Goal: Task Accomplishment & Management: Complete application form

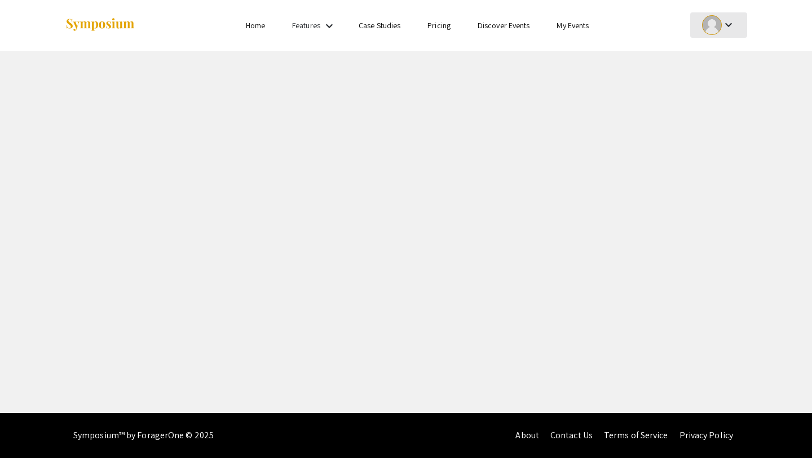
click at [718, 28] on div at bounding box center [712, 25] width 20 height 20
click at [724, 86] on button "My Submissions" at bounding box center [724, 82] width 69 height 27
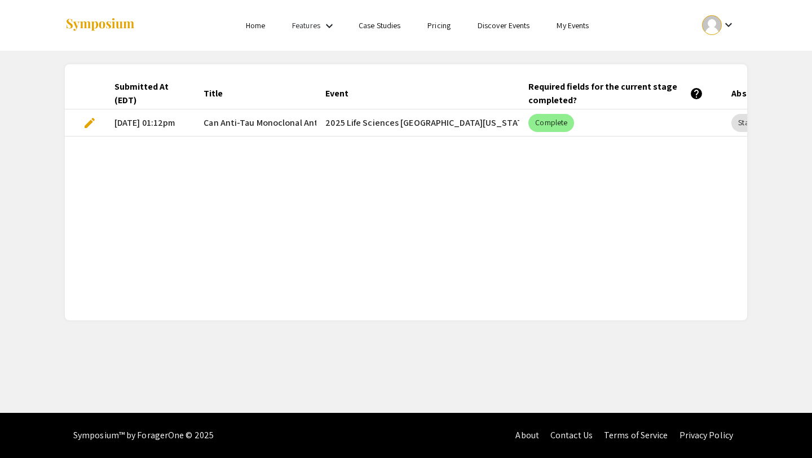
click at [255, 125] on span "Can Anti-Tau Monoclonal Antibodies (mAbs) Prevent Alzheimer's?" at bounding box center [333, 123] width 258 height 14
click at [81, 123] on mat-cell "edit" at bounding box center [85, 122] width 41 height 27
click at [91, 123] on span "edit" at bounding box center [90, 123] width 14 height 14
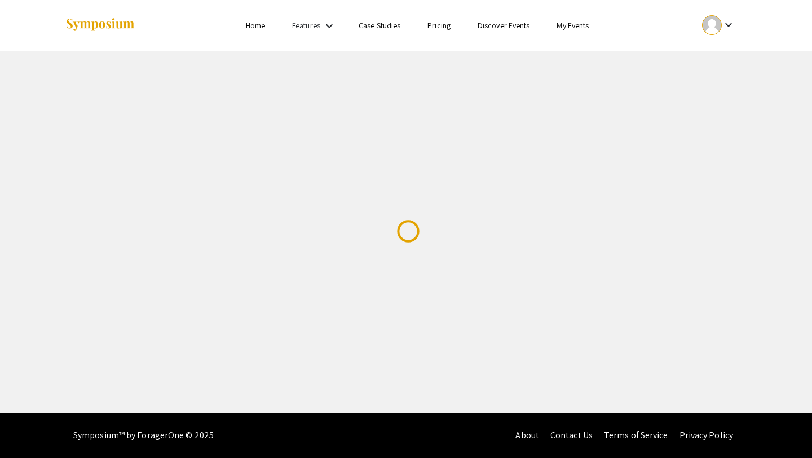
click at [88, 122] on div "Skip navigation Home Features keyboard_arrow_down Case Studies Pricing Discover…" at bounding box center [406, 206] width 812 height 413
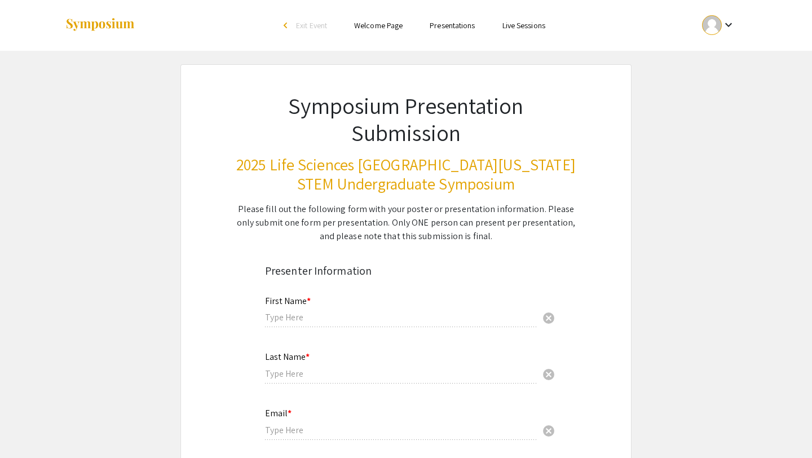
type input "Khushi"
type input "[PERSON_NAME]"
type input "[EMAIL_ADDRESS][DOMAIN_NAME]"
radio input "true"
type input "Neuroscience"
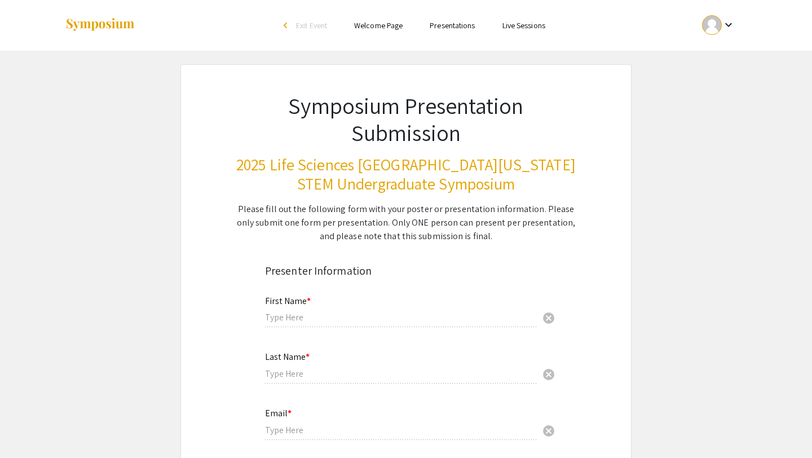
radio input "true"
type input "[PERSON_NAME]"
radio input "true"
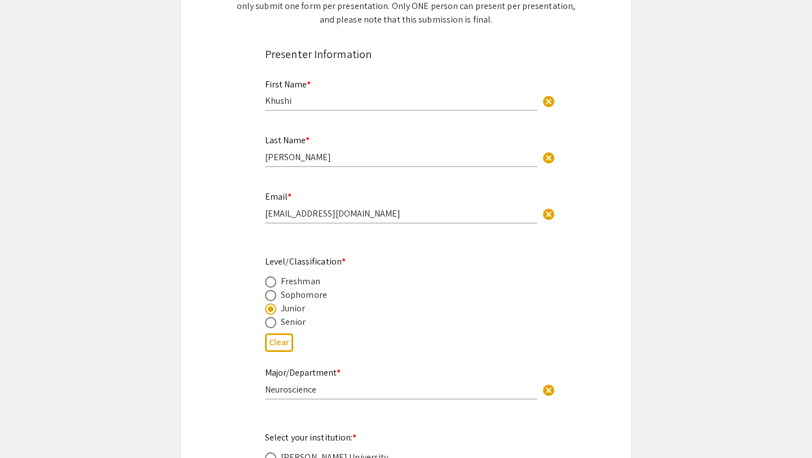
type input "0"
select select "custom"
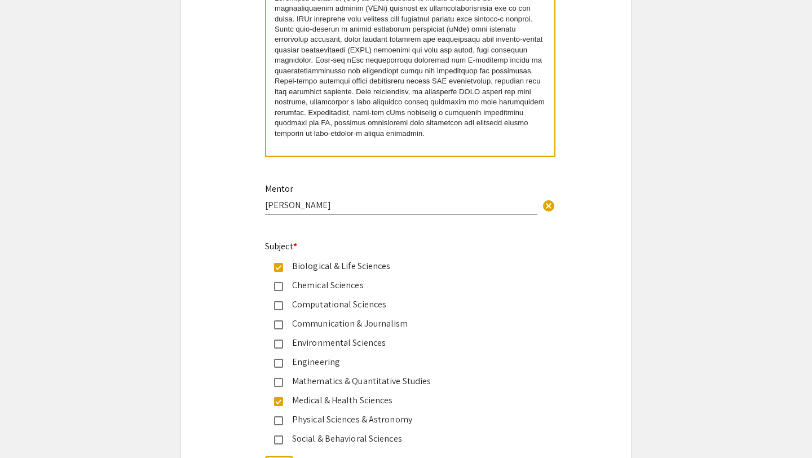
type input "1"
select select "auto"
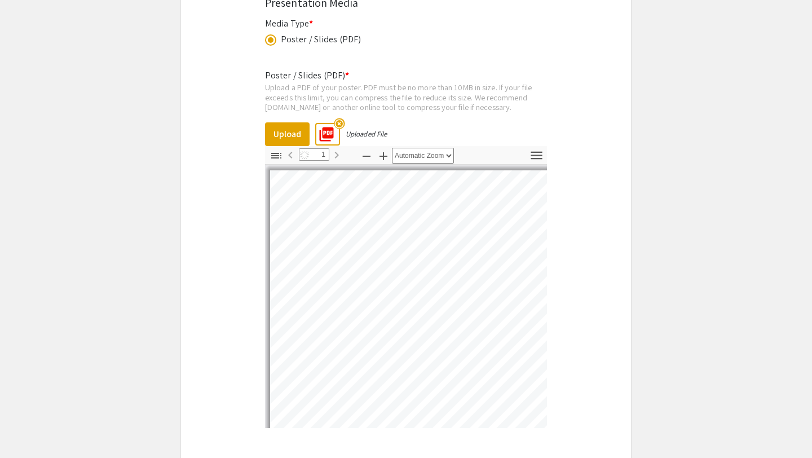
scroll to position [2007, 0]
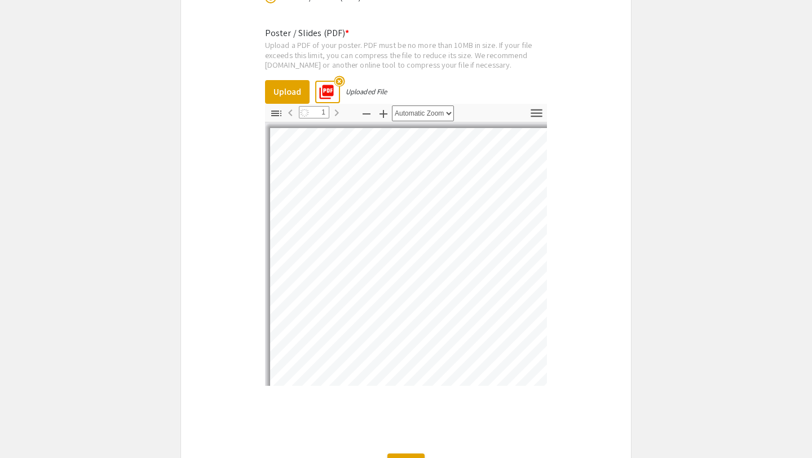
click at [337, 81] on mat-icon "highlight_off" at bounding box center [339, 81] width 11 height 11
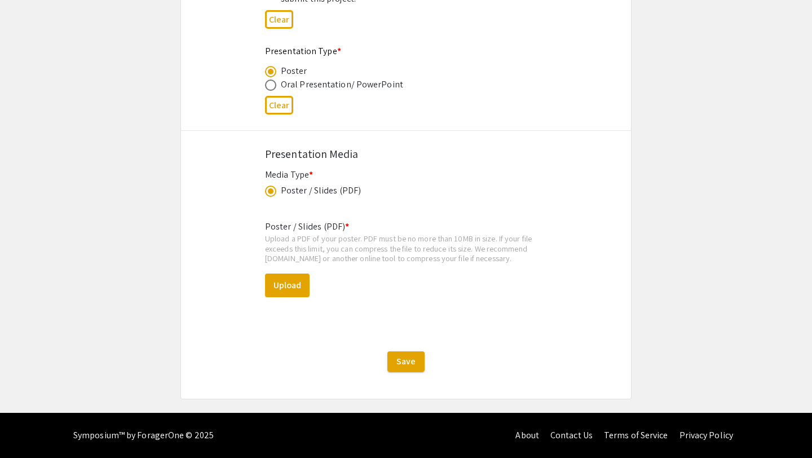
scroll to position [1817, 0]
click at [290, 286] on button "Upload" at bounding box center [287, 285] width 45 height 24
select select "custom"
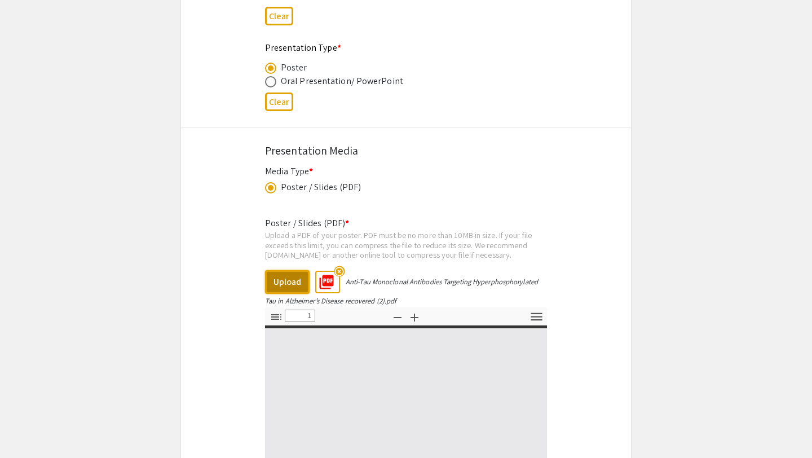
type input "0"
select select "custom"
type input "1"
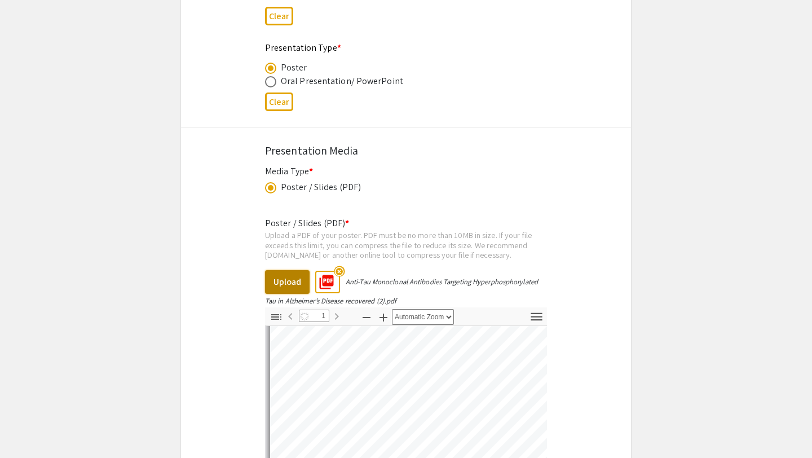
scroll to position [1892, 0]
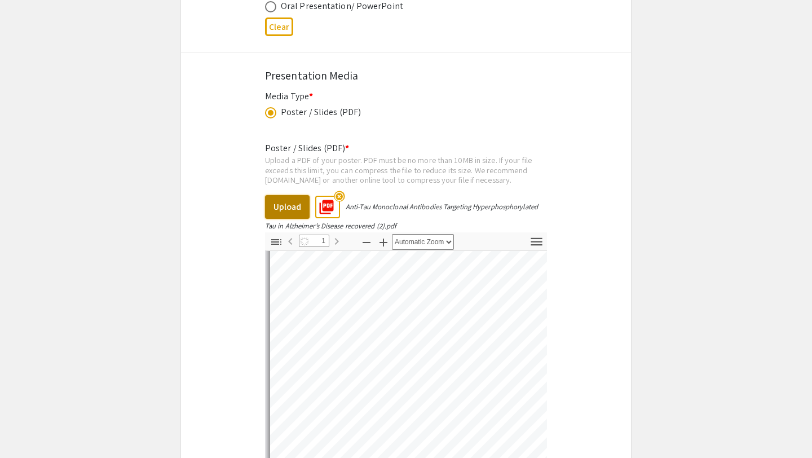
click at [270, 211] on button "Upload" at bounding box center [287, 207] width 45 height 24
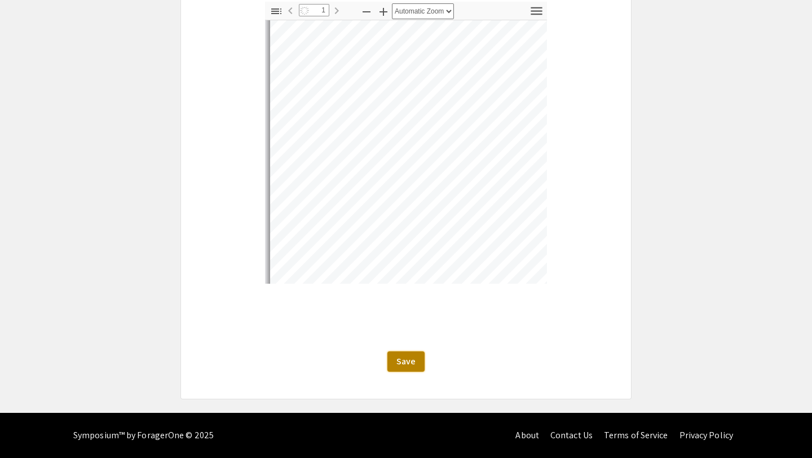
click at [410, 359] on span "Save" at bounding box center [405, 361] width 19 height 12
select select "auto"
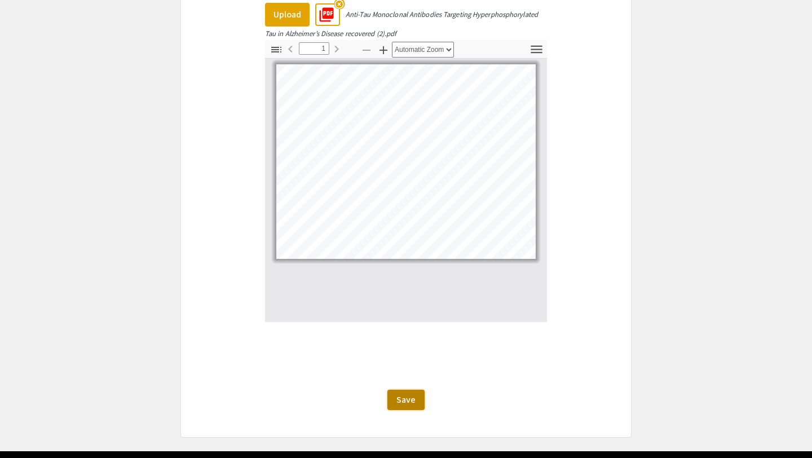
scroll to position [2085, 0]
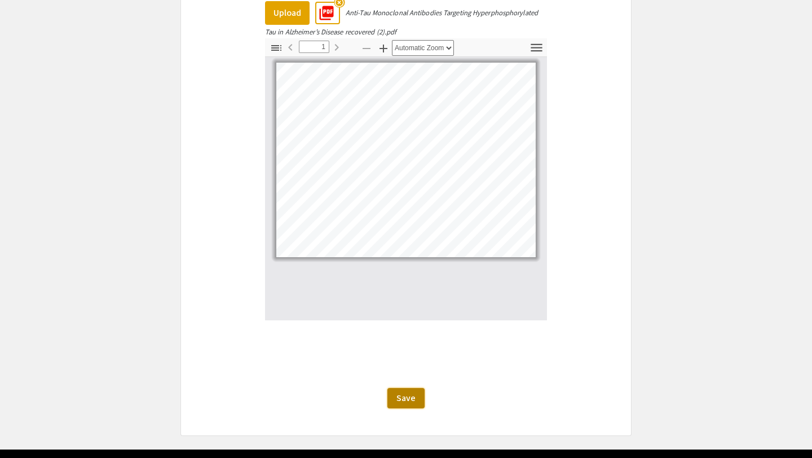
click at [405, 395] on button "Save" at bounding box center [405, 398] width 37 height 20
click at [414, 403] on span "Save" at bounding box center [405, 398] width 19 height 12
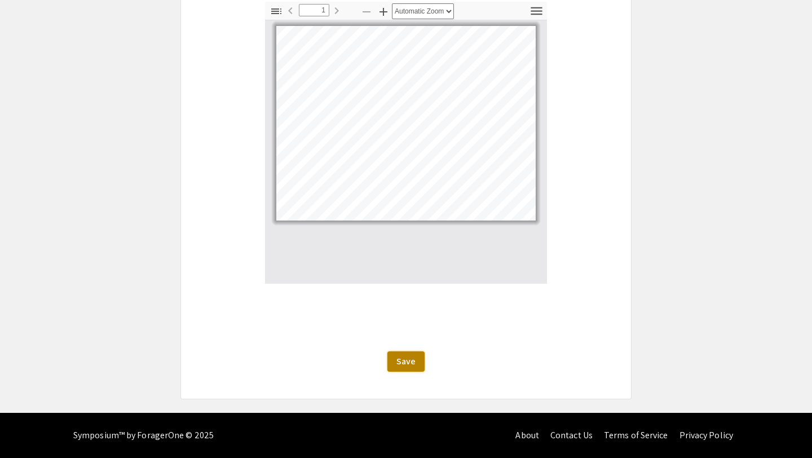
scroll to position [2118, 0]
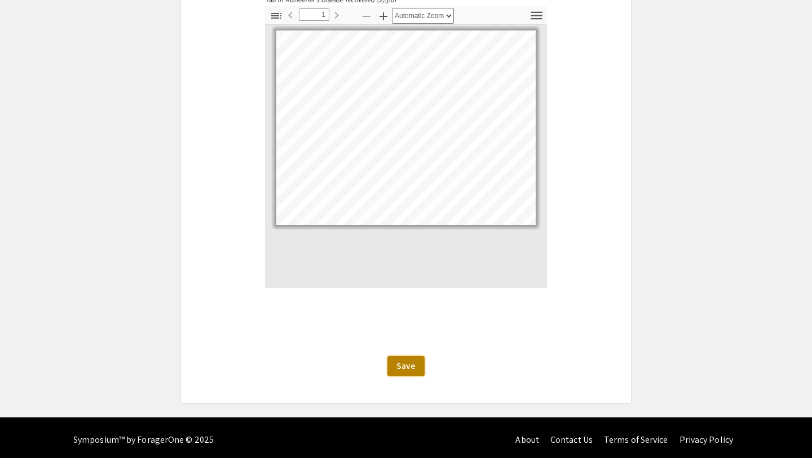
click at [405, 363] on span "Save" at bounding box center [405, 366] width 19 height 12
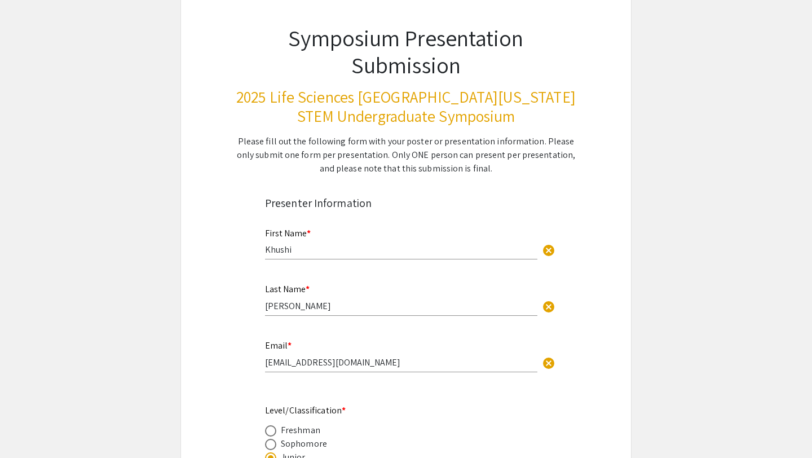
scroll to position [0, 0]
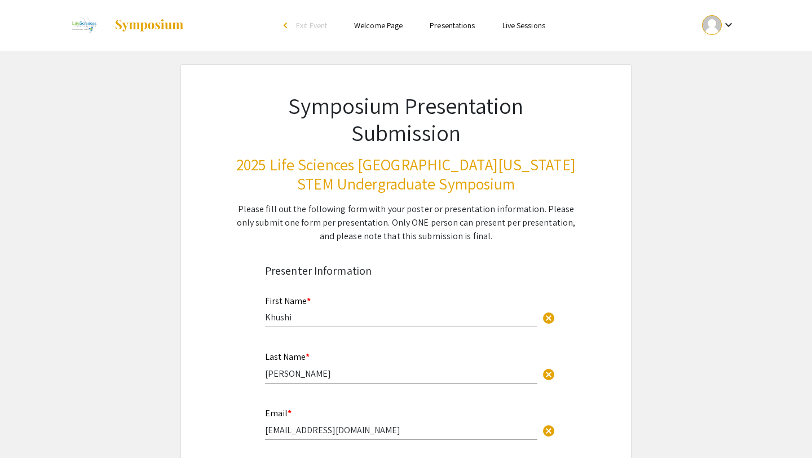
click at [709, 34] on div at bounding box center [712, 25] width 20 height 20
click at [728, 26] on div at bounding box center [406, 229] width 812 height 458
click at [727, 29] on mat-icon "keyboard_arrow_down" at bounding box center [729, 25] width 14 height 14
click at [723, 21] on div at bounding box center [406, 229] width 812 height 458
click at [731, 20] on mat-icon "keyboard_arrow_down" at bounding box center [729, 25] width 14 height 14
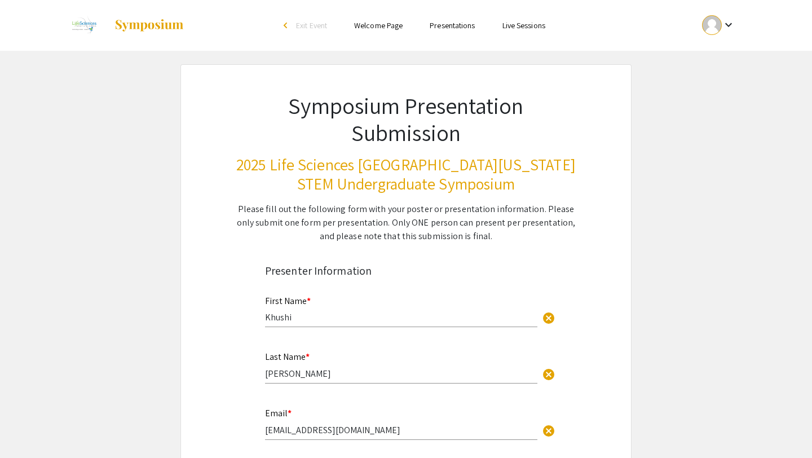
click at [318, 28] on span "Exit Event" at bounding box center [311, 25] width 31 height 10
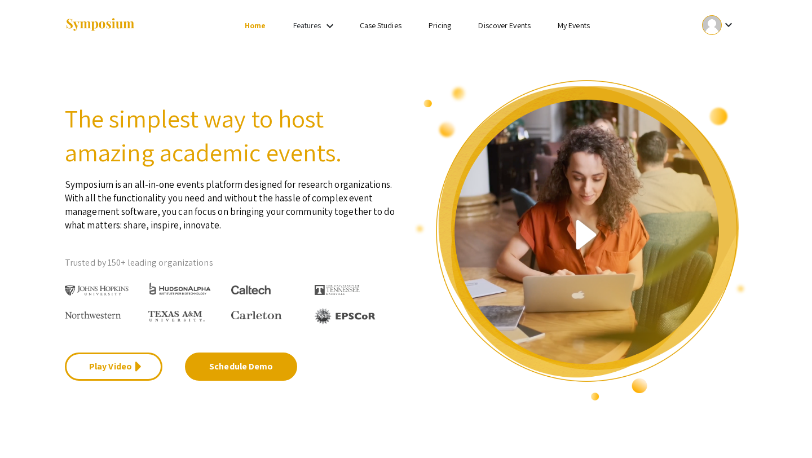
click at [731, 20] on mat-icon "keyboard_arrow_down" at bounding box center [729, 25] width 14 height 14
click at [732, 85] on button "My Submissions" at bounding box center [724, 82] width 69 height 27
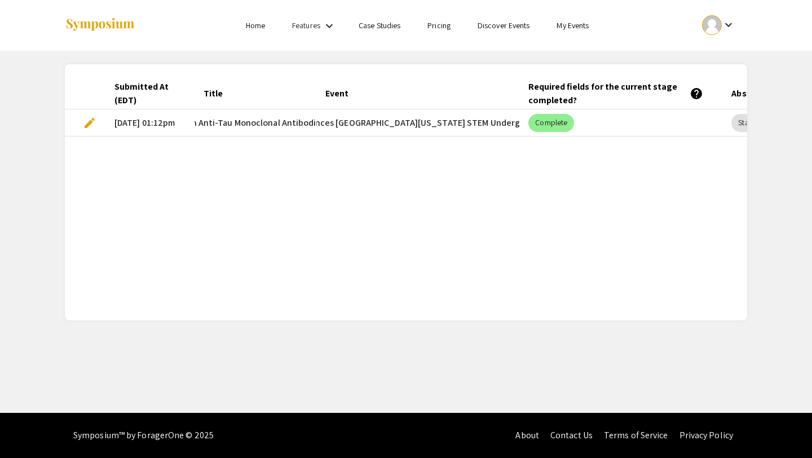
scroll to position [0, 30]
click at [89, 122] on span "edit" at bounding box center [90, 123] width 14 height 14
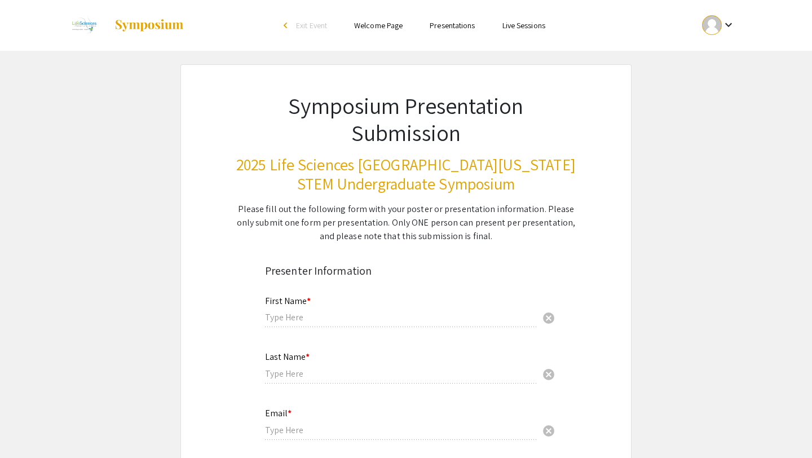
type input "Khushi"
type input "[PERSON_NAME]"
type input "[EMAIL_ADDRESS][DOMAIN_NAME]"
radio input "true"
type input "Neuroscience"
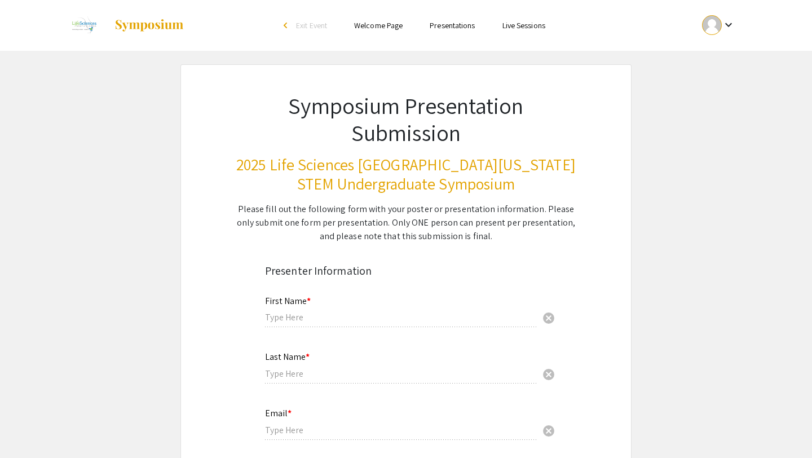
radio input "true"
type input "[PERSON_NAME]"
radio input "true"
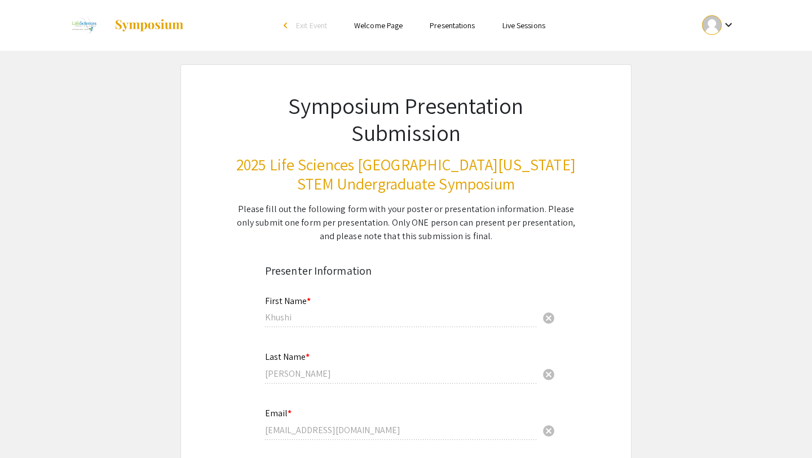
select select "custom"
type input "0"
select select "custom"
type input "1"
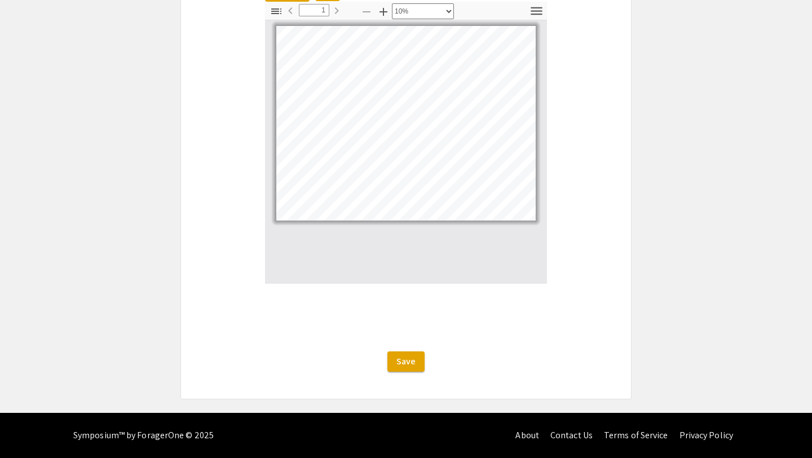
select select "custom"
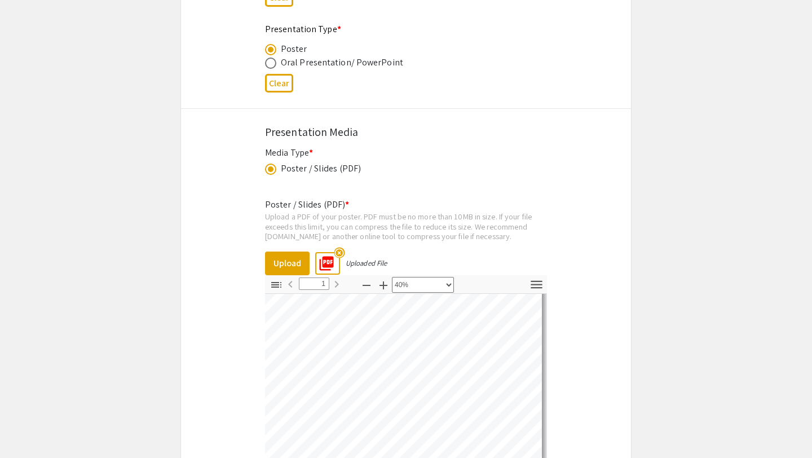
scroll to position [1837, 0]
click at [339, 252] on mat-icon "highlight_off" at bounding box center [339, 250] width 11 height 11
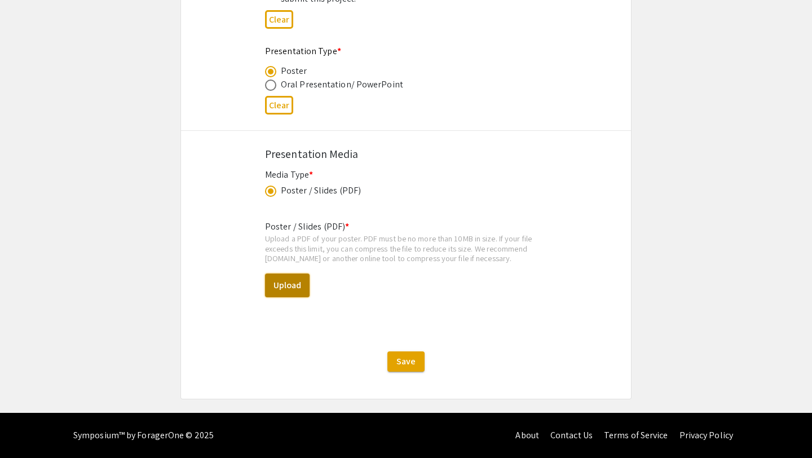
click at [308, 286] on button "Upload" at bounding box center [287, 285] width 45 height 24
select select "custom"
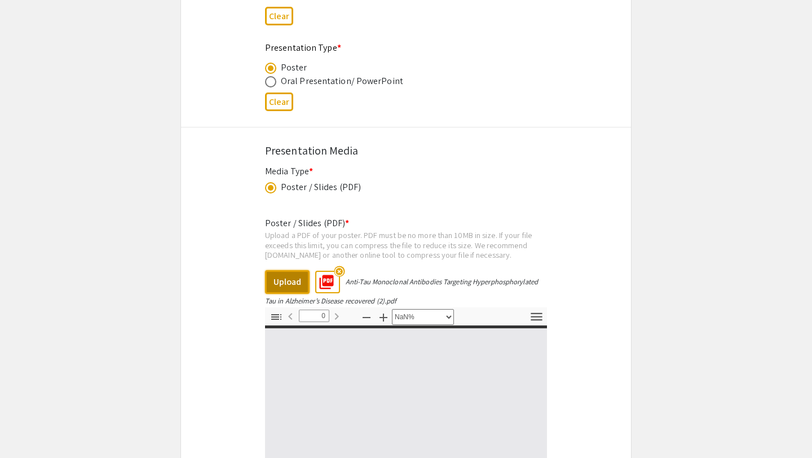
type input "1"
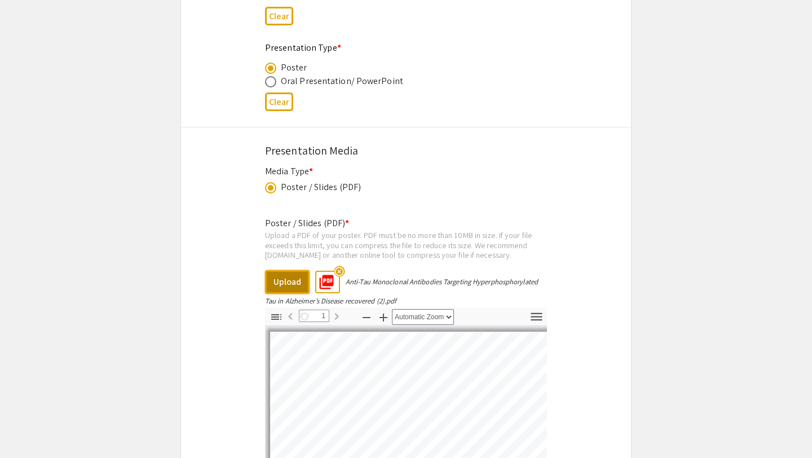
scroll to position [2126, 0]
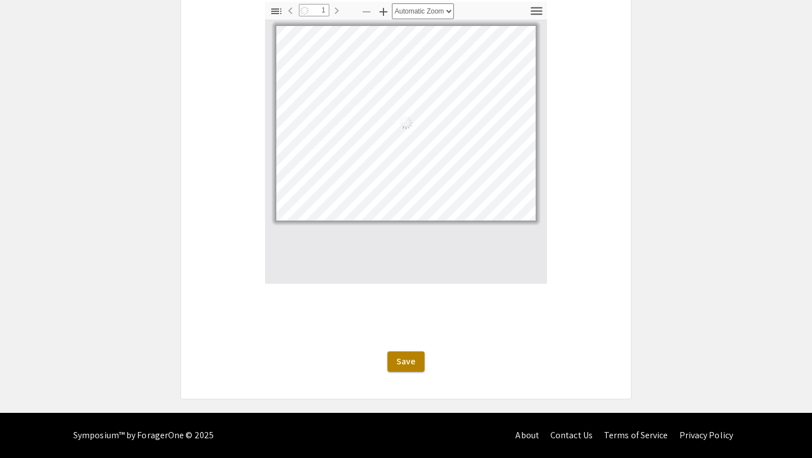
select select "auto"
click at [405, 364] on span "Save" at bounding box center [405, 361] width 19 height 12
